Goal: Information Seeking & Learning: Learn about a topic

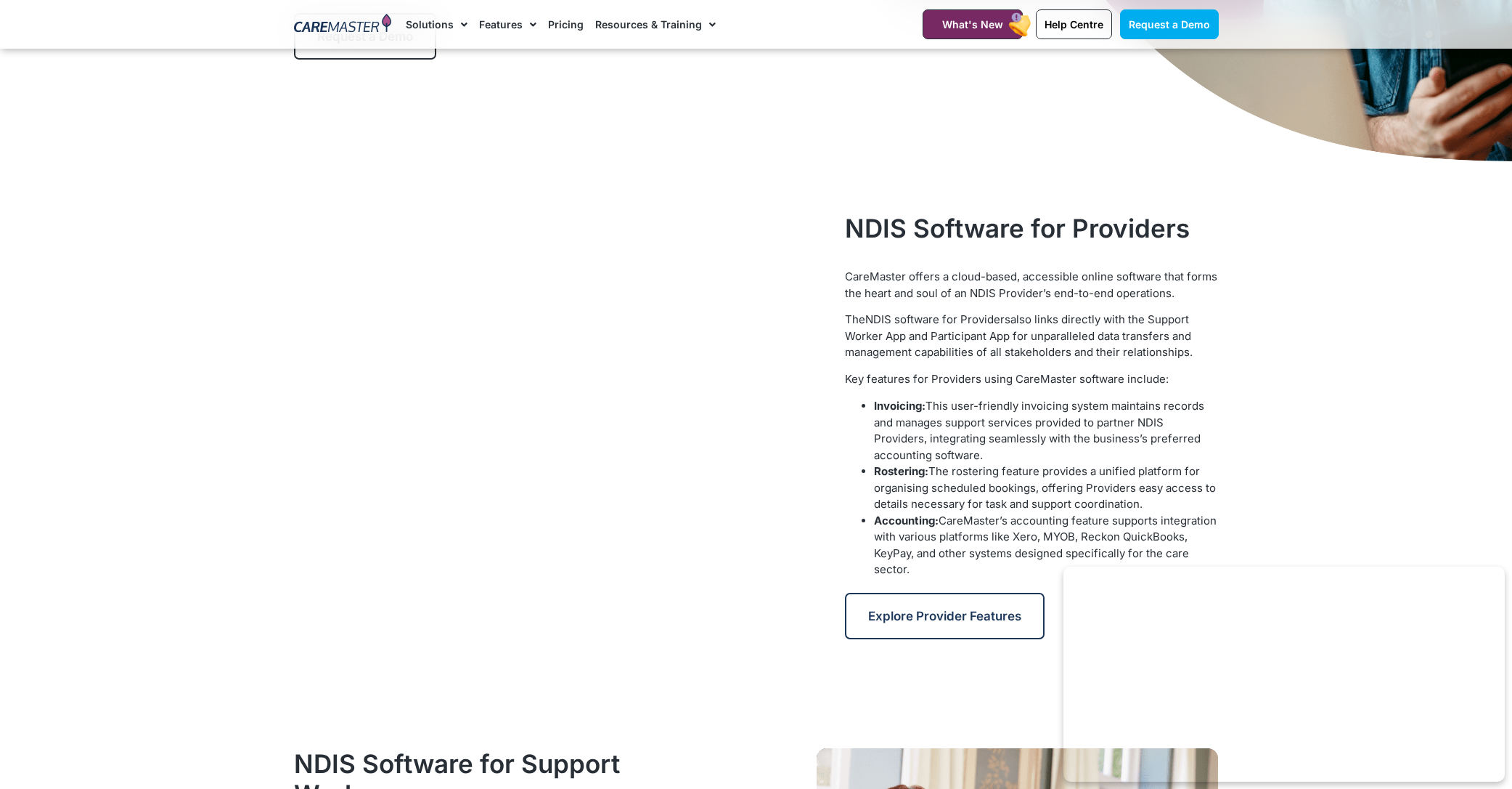
scroll to position [509, 0]
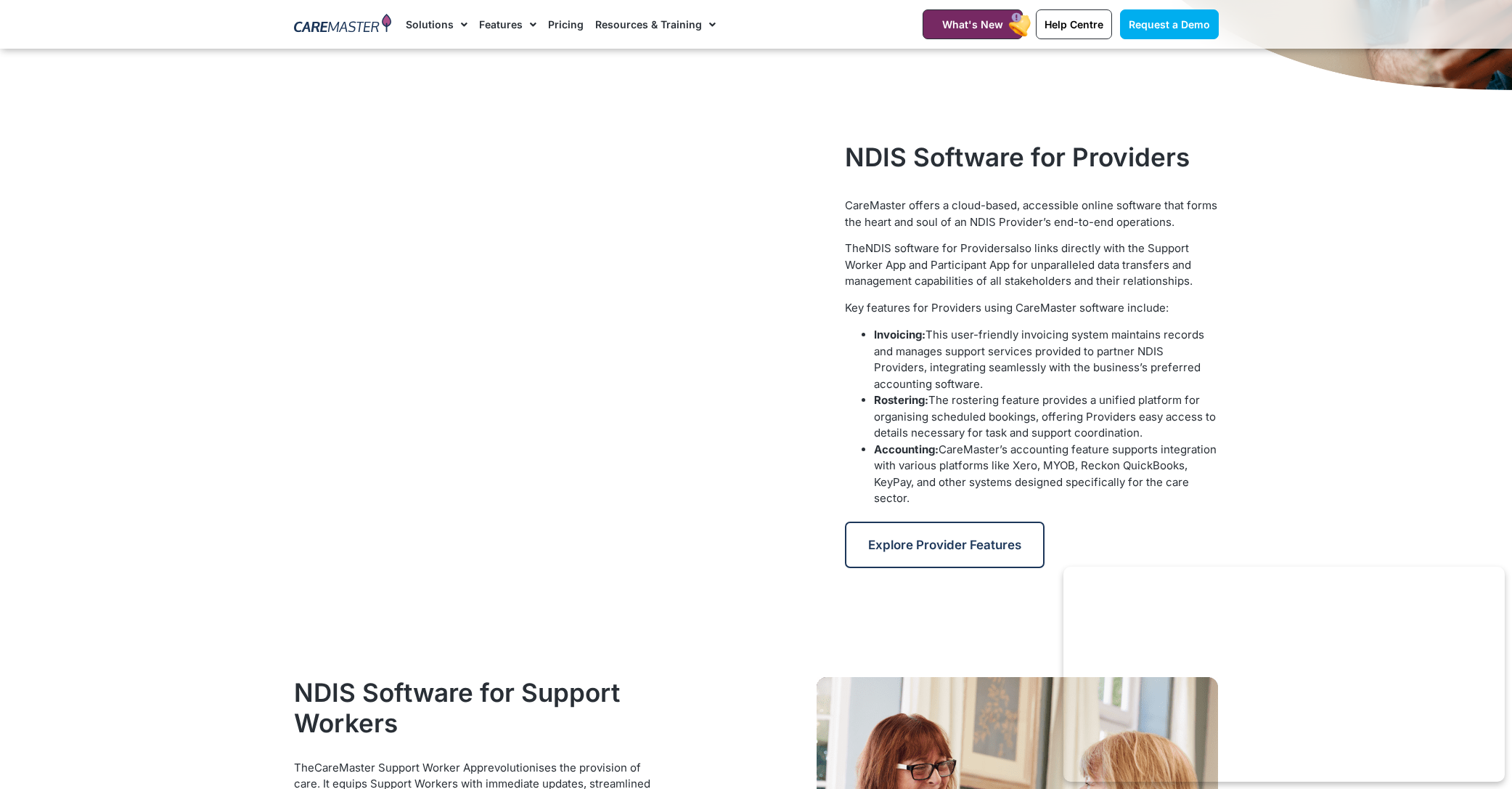
click at [569, 28] on link "Pricing" at bounding box center [566, 24] width 36 height 48
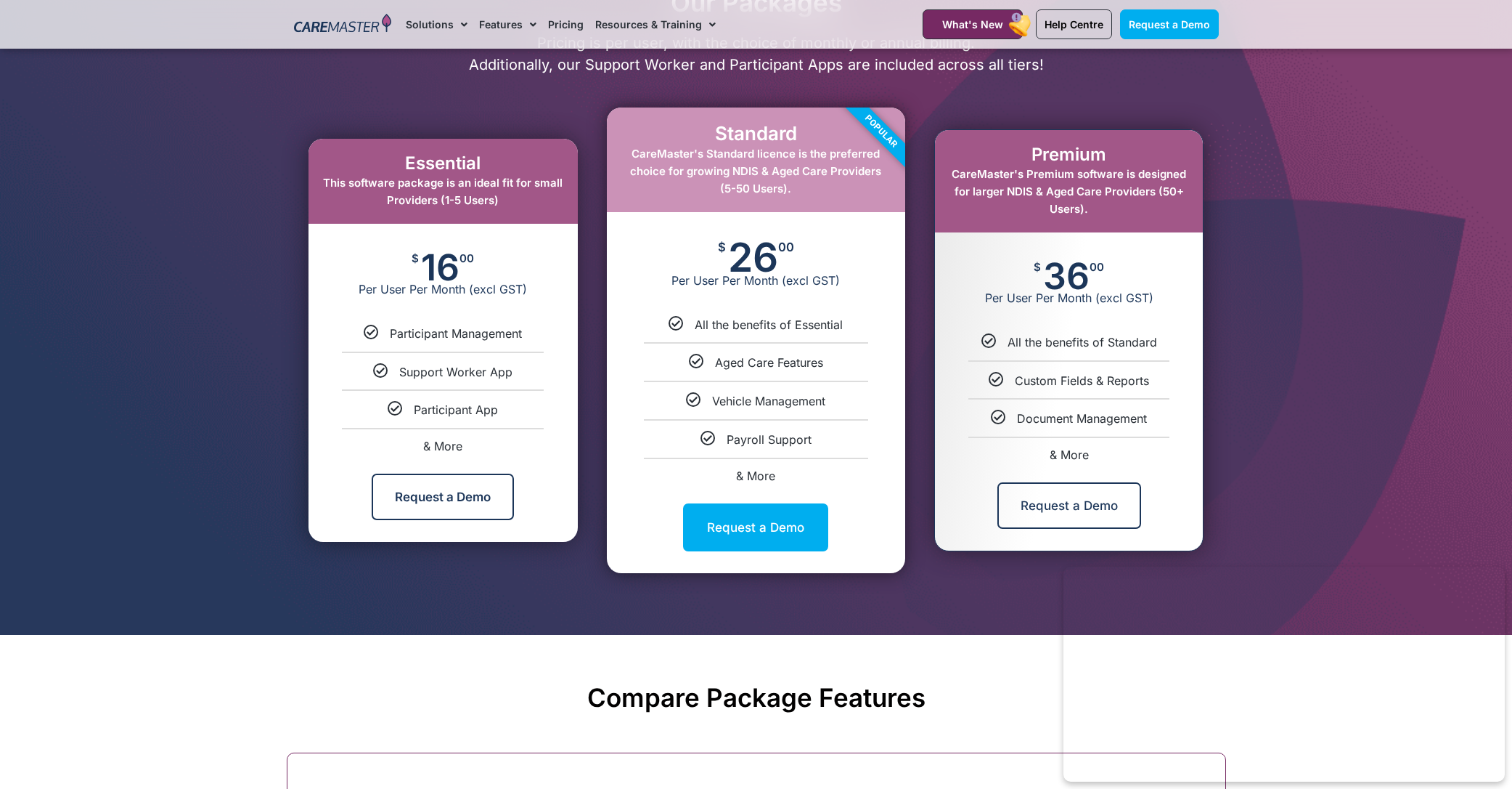
scroll to position [727, 0]
